Goal: Communication & Community: Ask a question

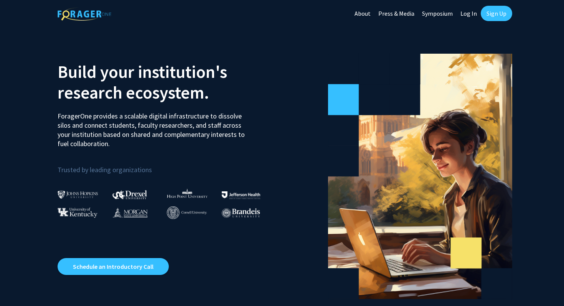
click at [471, 13] on link "Log In" at bounding box center [468, 13] width 24 height 27
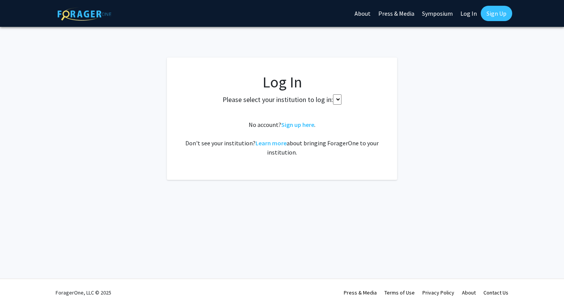
select select
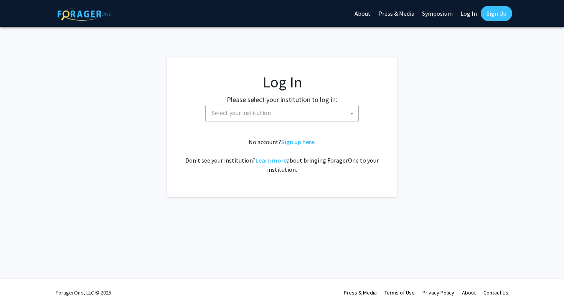
click at [295, 115] on span "Select your institution" at bounding box center [284, 113] width 150 height 16
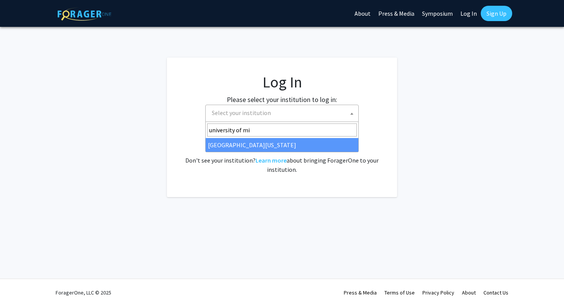
type input "university of mis"
select select "33"
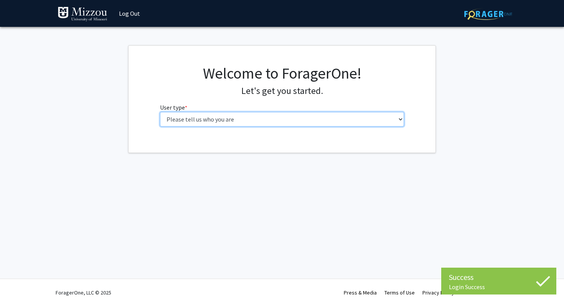
click at [269, 118] on select "Please tell us who you are Undergraduate Student Master's Student Doctoral Cand…" at bounding box center [282, 119] width 244 height 15
select select "1: undergrad"
click at [160, 112] on select "Please tell us who you are Undergraduate Student Master's Student Doctoral Cand…" at bounding box center [282, 119] width 244 height 15
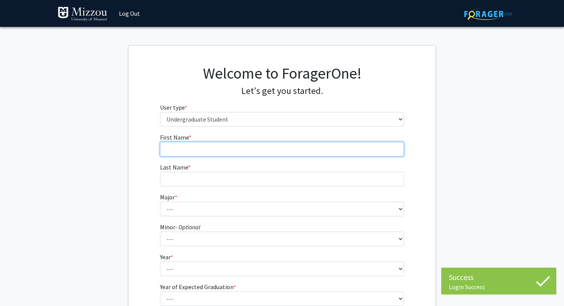
click at [246, 144] on input "First Name * required" at bounding box center [282, 149] width 244 height 15
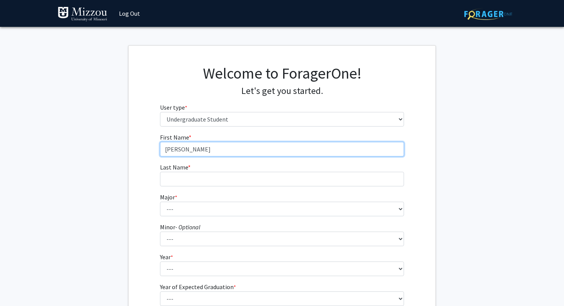
type input "[PERSON_NAME]"
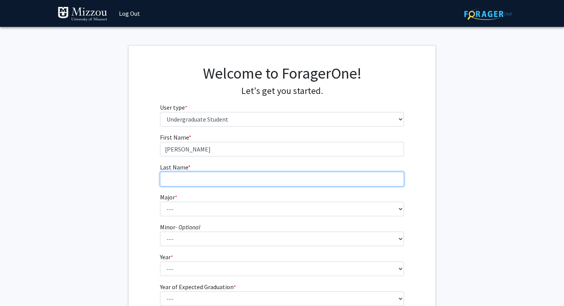
click at [171, 181] on input "Last Name * required" at bounding box center [282, 179] width 244 height 15
type input "Hihath"
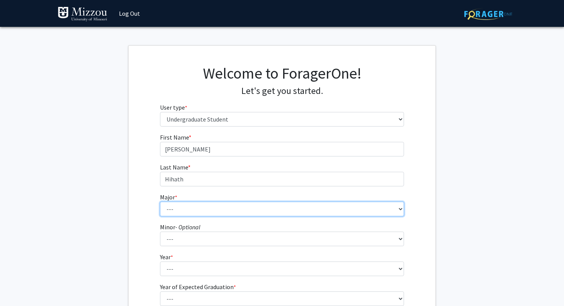
click at [166, 211] on select "--- Agribusiness Management Agricultural Education Agricultural Education: Comm…" at bounding box center [282, 209] width 244 height 15
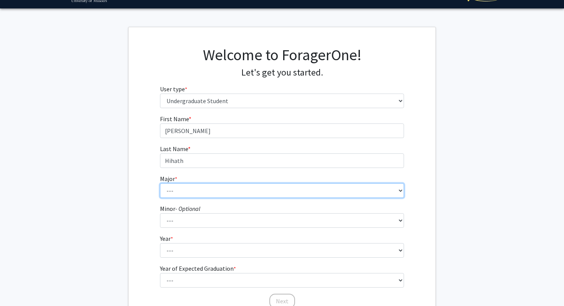
scroll to position [21, 0]
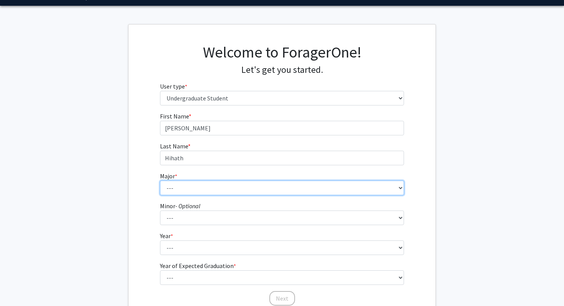
click at [187, 189] on select "--- Agribusiness Management Agricultural Education Agricultural Education: Comm…" at bounding box center [282, 188] width 244 height 15
select select "134: 2627"
click at [160, 181] on select "--- Agribusiness Management Agricultural Education Agricultural Education: Comm…" at bounding box center [282, 188] width 244 height 15
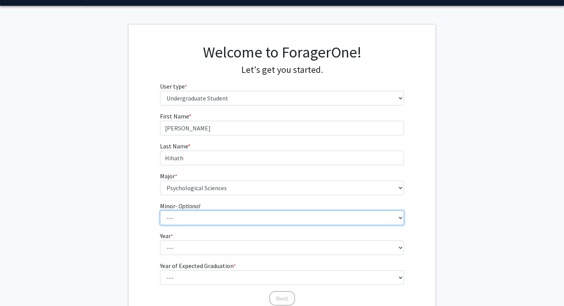
click at [189, 221] on select "--- Accountancy Aerospace Engineering Aerospace Studies Agribusiness Management…" at bounding box center [282, 218] width 244 height 15
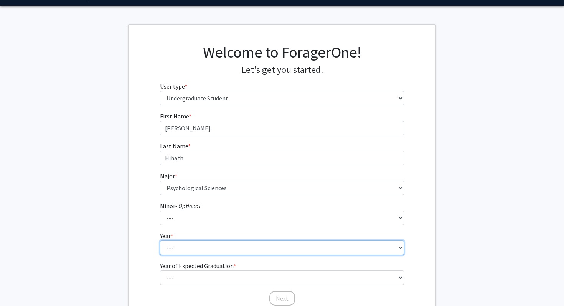
click at [176, 246] on select "--- First-year Sophomore Junior Senior Postbaccalaureate Certificate" at bounding box center [282, 247] width 244 height 15
select select "3: junior"
click at [160, 240] on select "--- First-year Sophomore Junior Senior Postbaccalaureate Certificate" at bounding box center [282, 247] width 244 height 15
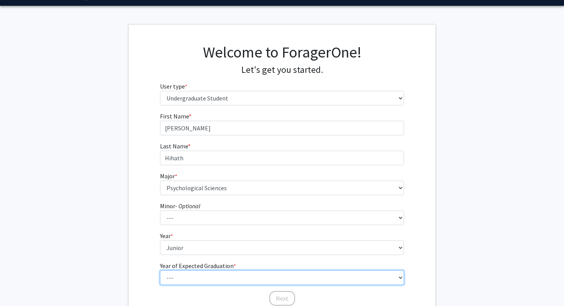
click at [176, 275] on select "--- 2025 2026 2027 2028 2029 2030 2031 2032 2033 2034" at bounding box center [282, 277] width 244 height 15
select select "2: 2026"
click at [160, 270] on select "--- 2025 2026 2027 2028 2029 2030 2031 2032 2033 2034" at bounding box center [282, 277] width 244 height 15
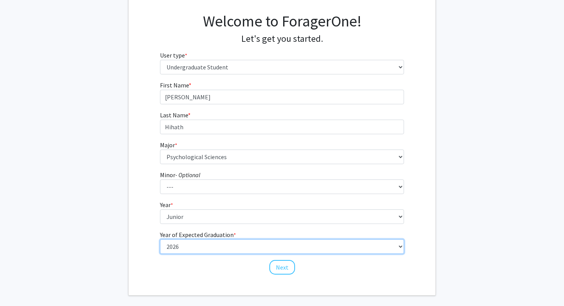
scroll to position [58, 0]
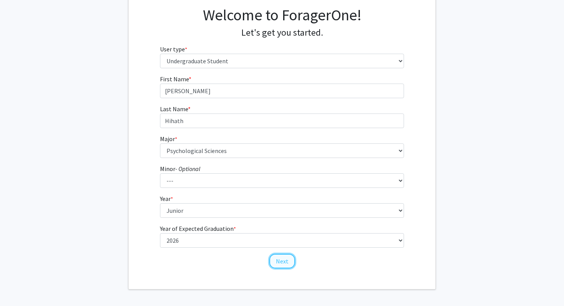
click at [283, 261] on button "Next" at bounding box center [282, 261] width 26 height 15
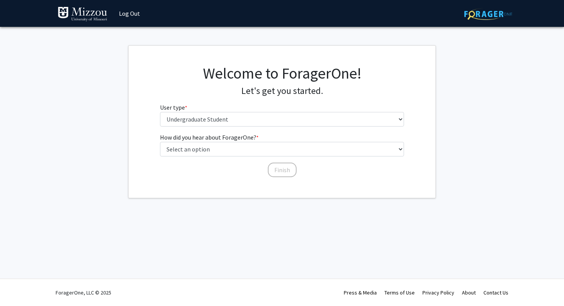
scroll to position [0, 0]
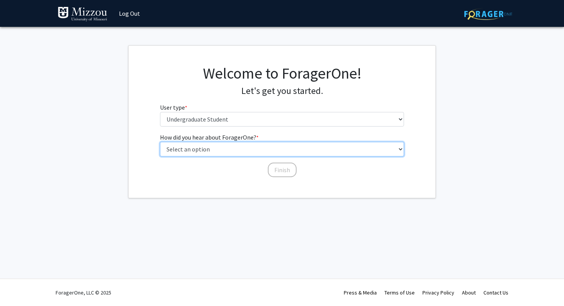
click at [248, 150] on select "Select an option Peer/student recommendation Faculty/staff recommendation Unive…" at bounding box center [282, 149] width 244 height 15
select select "2: faculty_recommendation"
click at [160, 142] on select "Select an option Peer/student recommendation Faculty/staff recommendation Unive…" at bounding box center [282, 149] width 244 height 15
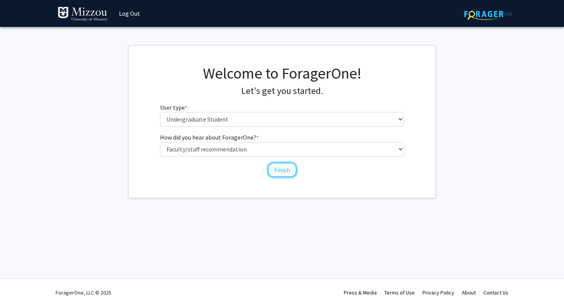
click at [278, 171] on button "Finish" at bounding box center [282, 170] width 29 height 15
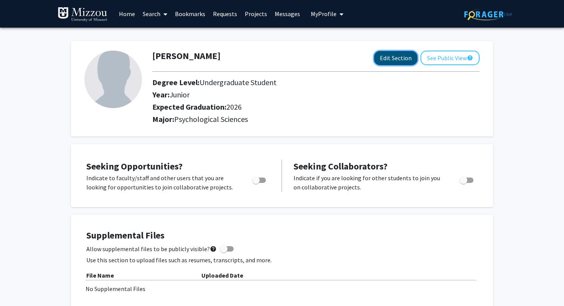
click at [400, 59] on button "Edit Section" at bounding box center [395, 58] width 43 height 14
select select "junior"
select select "2026"
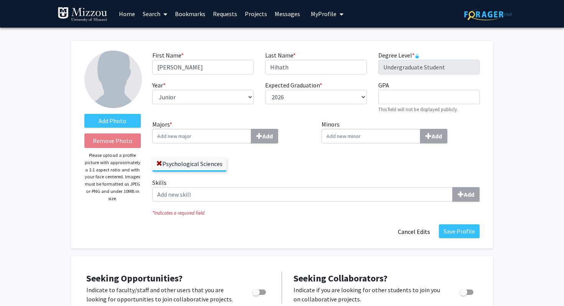
click at [230, 137] on input "Majors * Add" at bounding box center [201, 136] width 99 height 15
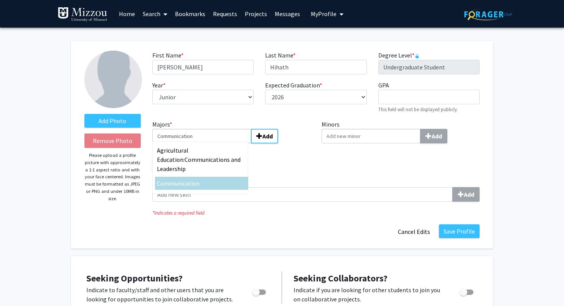
type input "Communication"
click at [219, 179] on div "Communication" at bounding box center [201, 183] width 89 height 9
click at [219, 143] on input "Communication" at bounding box center [201, 136] width 99 height 15
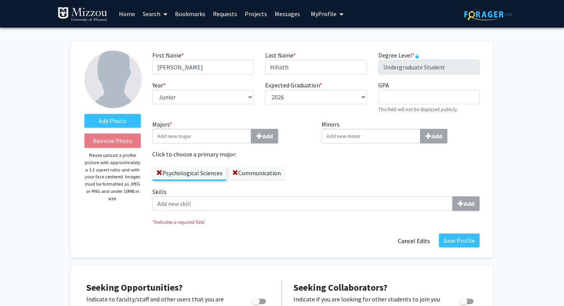
click at [336, 174] on div "Minors Add" at bounding box center [401, 154] width 170 height 68
click at [454, 244] on button "Save Profile" at bounding box center [459, 241] width 41 height 14
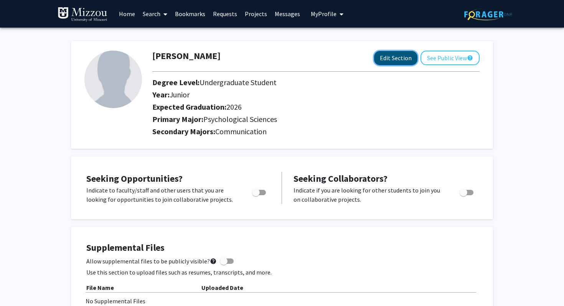
click at [388, 56] on button "Edit Section" at bounding box center [395, 58] width 43 height 14
select select "junior"
select select "2026"
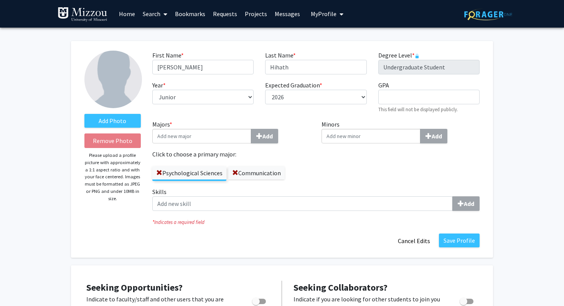
click at [163, 173] on label "Psychological Sciences" at bounding box center [189, 172] width 74 height 13
click at [0, 0] on input "Psychological Sciences" at bounding box center [0, 0] width 0 height 0
click at [158, 171] on span at bounding box center [159, 173] width 6 height 6
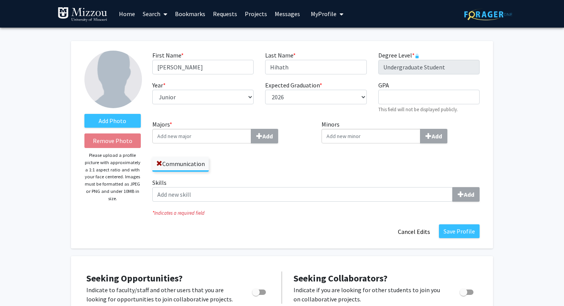
click at [190, 134] on input "Majors * Add" at bounding box center [201, 136] width 99 height 15
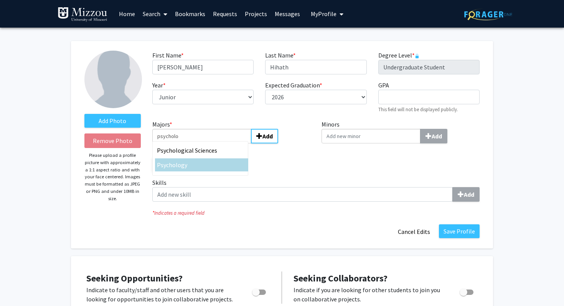
type input "psycholo"
click at [186, 166] on div "Psycholo gy" at bounding box center [201, 164] width 89 height 9
click at [186, 143] on input "psycholo" at bounding box center [201, 136] width 99 height 15
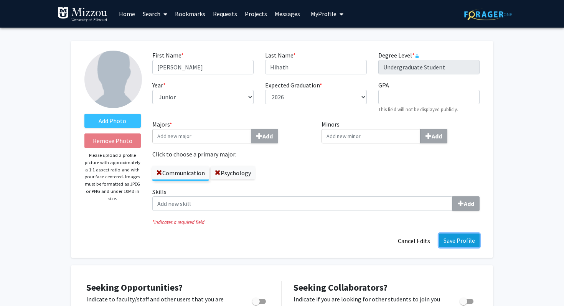
click at [448, 241] on button "Save Profile" at bounding box center [459, 241] width 41 height 14
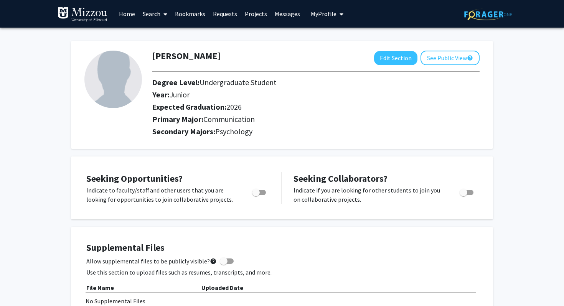
click at [151, 17] on link "Search" at bounding box center [155, 13] width 32 height 27
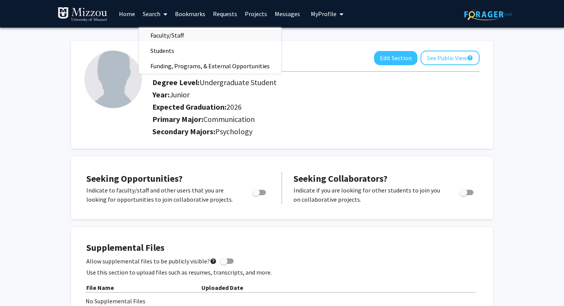
click at [158, 35] on span "Faculty/Staff" at bounding box center [167, 35] width 56 height 15
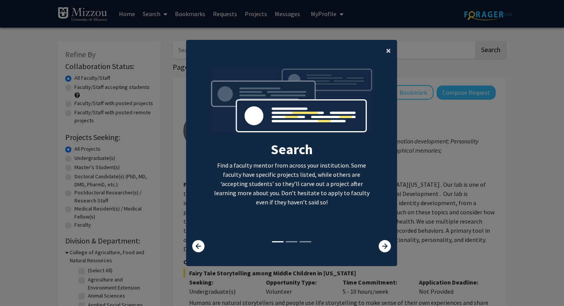
click at [387, 51] on span "×" at bounding box center [388, 50] width 5 height 12
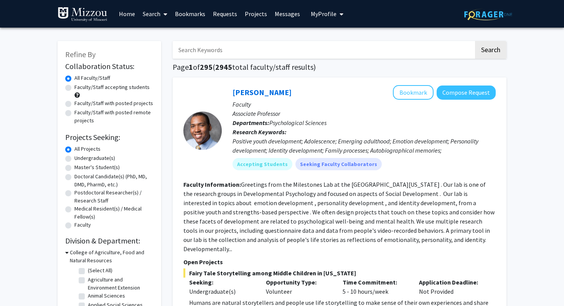
click at [271, 51] on input "Search Keywords" at bounding box center [323, 50] width 301 height 18
paste input "[PERSON_NAME]"
type input "[PERSON_NAME]"
click at [475, 41] on button "Search" at bounding box center [490, 50] width 31 height 18
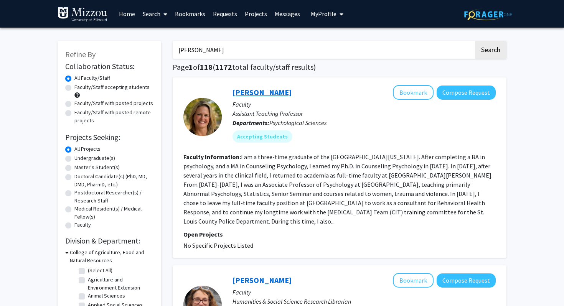
click at [280, 94] on link "[PERSON_NAME]" at bounding box center [261, 92] width 59 height 10
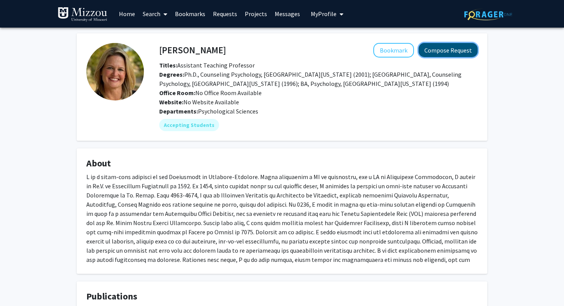
click at [453, 51] on button "Compose Request" at bounding box center [447, 50] width 59 height 14
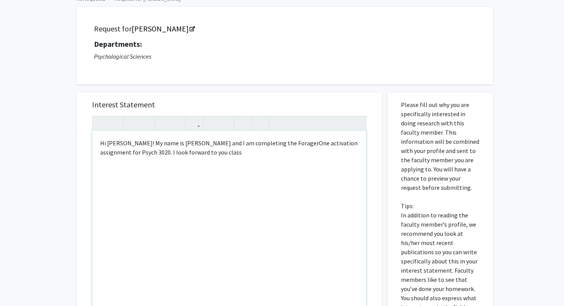
scroll to position [45, 0]
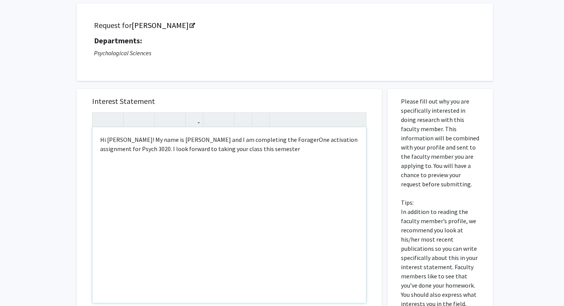
type textarea "<p>Hi [PERSON_NAME]! My name is [PERSON_NAME] and I am completing the ForagerOn…"
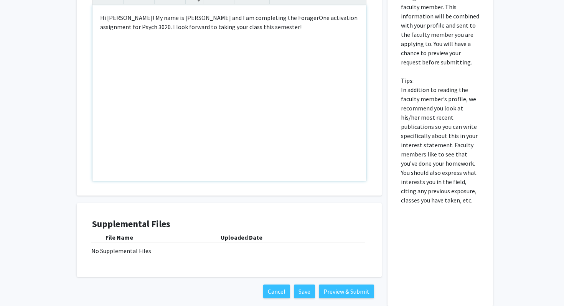
scroll to position [167, 0]
click at [336, 288] on button "Preview & Submit" at bounding box center [346, 291] width 55 height 14
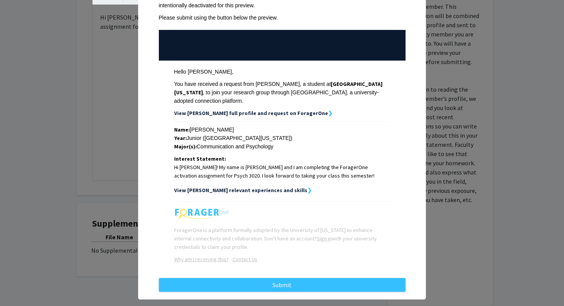
scroll to position [61, 0]
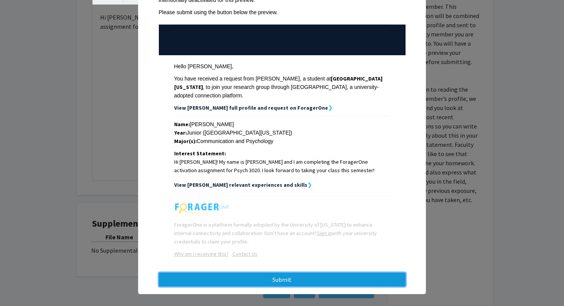
click at [272, 273] on button "Submit" at bounding box center [282, 280] width 247 height 14
